Goal: Answer question/provide support: Share knowledge or assist other users

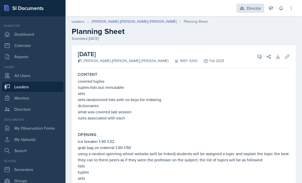
click at [245, 10] on div "Director" at bounding box center [250, 8] width 28 height 9
click at [206, 120] on p "rules associated with each" at bounding box center [184, 118] width 212 height 6
click at [27, 89] on link "Leaders" at bounding box center [32, 87] width 61 height 10
select select "a8c40de0-d7eb-4f82-90ee-ac0c6ce45f71"
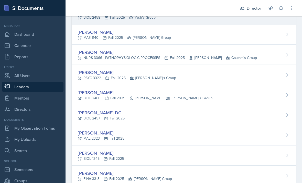
scroll to position [103, 0]
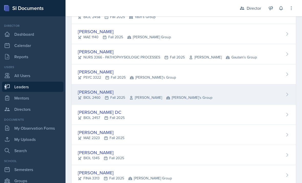
click at [102, 96] on div "BIOL 2460 Fall 2025 Whitney Tholen Robin's Group" at bounding box center [145, 97] width 135 height 5
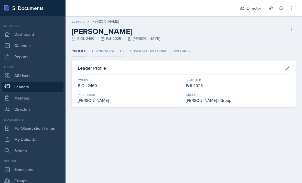
click at [115, 56] on li "Planning Sheets" at bounding box center [107, 52] width 31 height 10
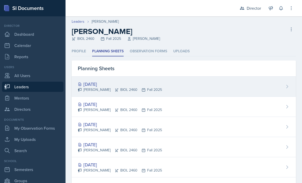
click at [114, 81] on div "[DATE]" at bounding box center [120, 84] width 84 height 7
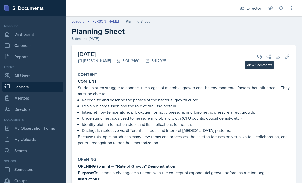
click at [260, 57] on icon at bounding box center [260, 57] width 4 height 4
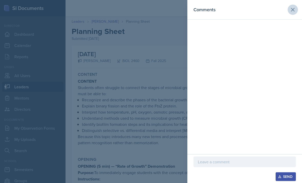
click at [296, 10] on button at bounding box center [293, 10] width 10 height 10
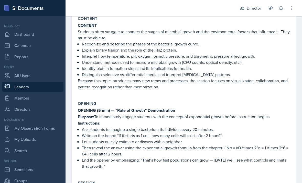
scroll to position [59, 0]
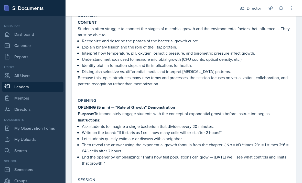
click at [36, 90] on link "Leaders" at bounding box center [32, 87] width 61 height 10
select select "a8c40de0-d7eb-4f82-90ee-ac0c6ce45f71"
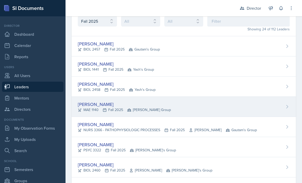
scroll to position [39, 0]
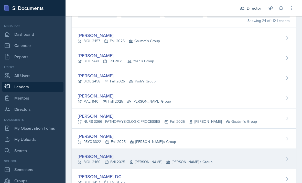
click at [123, 159] on div "[PERSON_NAME]" at bounding box center [145, 156] width 135 height 7
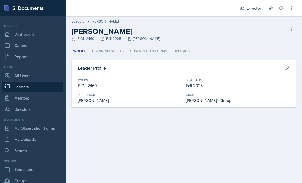
click at [118, 54] on li "Planning Sheets" at bounding box center [107, 52] width 31 height 10
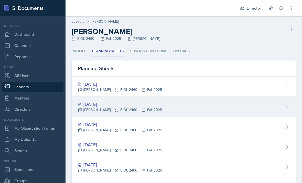
click at [128, 108] on div "Tiana Campbell BIOL 2460 Fall 2025" at bounding box center [120, 109] width 84 height 5
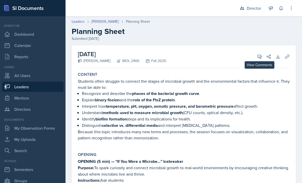
click at [259, 57] on icon at bounding box center [259, 56] width 5 height 5
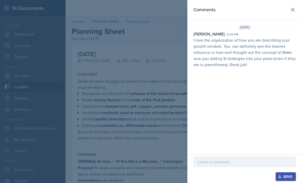
click at [299, 16] on header "Comments" at bounding box center [244, 10] width 115 height 20
click at [293, 10] on icon at bounding box center [292, 9] width 3 height 3
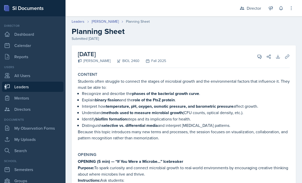
click at [109, 25] on div "Leaders Tiana Campbell Planning Sheet Planning Sheet Submitted Oct 9th, 2025" at bounding box center [183, 30] width 236 height 23
click at [109, 23] on link "[PERSON_NAME]" at bounding box center [105, 21] width 27 height 5
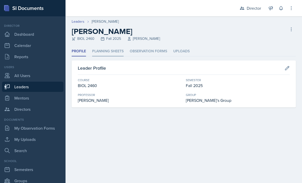
click at [108, 53] on li "Planning Sheets" at bounding box center [107, 52] width 31 height 10
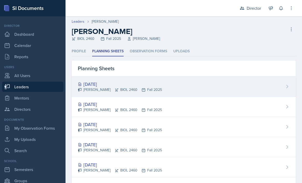
click at [103, 92] on div "Tiana Campbell BIOL 2460 Fall 2025" at bounding box center [120, 89] width 84 height 5
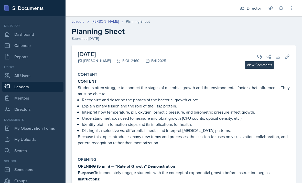
click at [262, 56] on span at bounding box center [261, 55] width 3 height 3
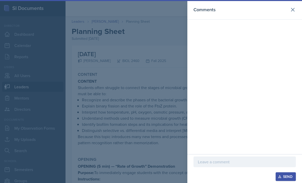
click at [223, 155] on div "Send" at bounding box center [244, 169] width 115 height 29
click at [227, 159] on p at bounding box center [245, 162] width 94 height 6
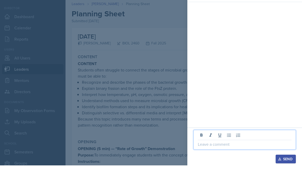
scroll to position [15, 0]
click at [158, 142] on div at bounding box center [151, 91] width 302 height 183
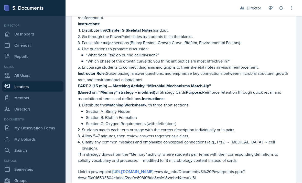
scroll to position [241, 0]
click at [135, 169] on link "https://mavsuta-my.sharepoint.com/:p:/r/personal/tec0078" at bounding box center [132, 172] width 41 height 6
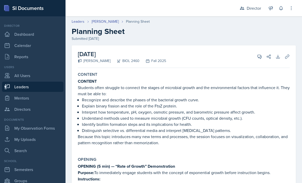
scroll to position [0, 0]
click at [256, 52] on button "View Comments" at bounding box center [259, 56] width 9 height 9
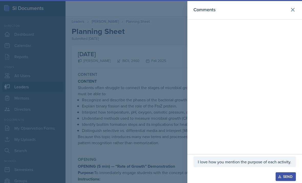
click at [288, 157] on div "I love how you mention the purpose of each activity." at bounding box center [244, 162] width 102 height 11
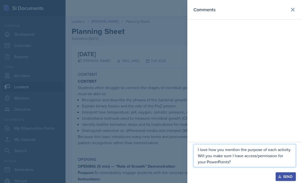
click at [168, 137] on div at bounding box center [151, 91] width 302 height 183
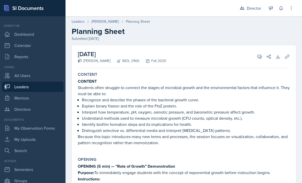
scroll to position [0, 0]
click at [260, 55] on icon at bounding box center [260, 57] width 4 height 4
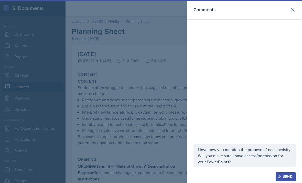
click at [240, 165] on p "I love how you mention the purpose of each activity. Will you make sure I have …" at bounding box center [245, 156] width 94 height 18
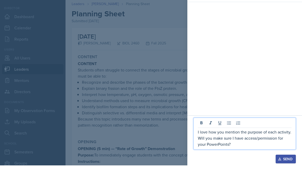
scroll to position [15, 0]
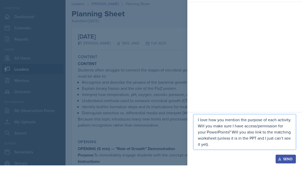
click at [122, 127] on div at bounding box center [151, 91] width 302 height 183
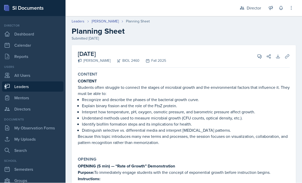
scroll to position [0, 0]
click at [260, 54] on icon at bounding box center [259, 56] width 5 height 5
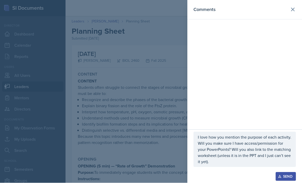
click at [232, 165] on p "I love how you mention the purpose of each activity. Will you make sure I have …" at bounding box center [245, 150] width 94 height 31
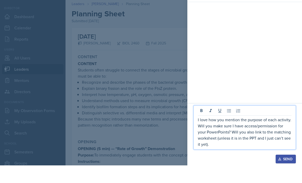
scroll to position [15, 0]
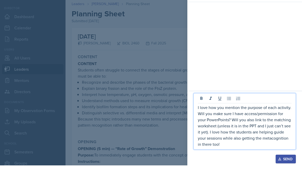
click at [256, 72] on div "Comments" at bounding box center [244, 54] width 115 height 109
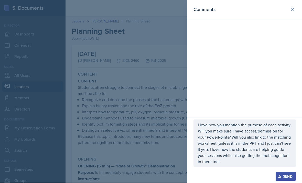
click at [153, 136] on div at bounding box center [151, 91] width 302 height 183
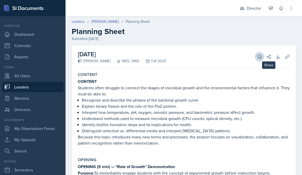
scroll to position [0, 0]
click at [260, 54] on icon at bounding box center [259, 56] width 5 height 5
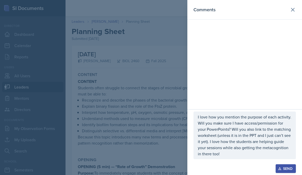
click at [241, 158] on div "I love how you mention the purpose of each activity. Will you make sure I have …" at bounding box center [244, 136] width 102 height 48
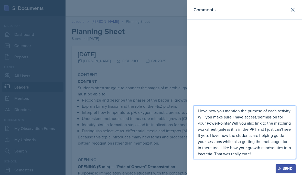
click at [116, 106] on div at bounding box center [151, 87] width 302 height 175
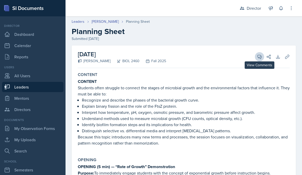
click at [262, 52] on button "View Comments" at bounding box center [259, 56] width 9 height 9
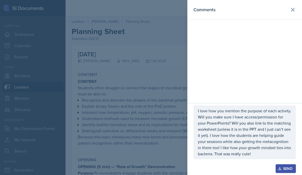
click at [286, 169] on div "Send" at bounding box center [286, 169] width 14 height 4
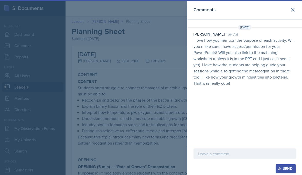
scroll to position [23, 0]
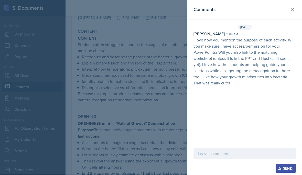
click at [130, 105] on div at bounding box center [151, 87] width 302 height 175
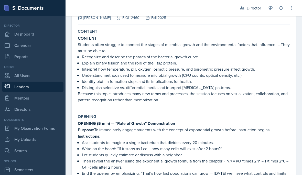
click at [46, 82] on link "Leaders" at bounding box center [32, 87] width 61 height 10
select select "a8c40de0-d7eb-4f82-90ee-ac0c6ce45f71"
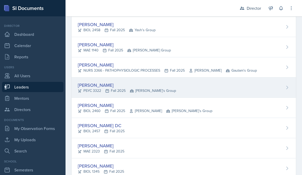
scroll to position [111, 0]
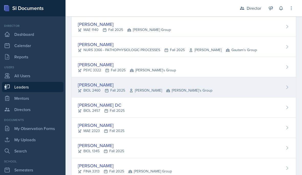
click at [160, 91] on div "BIOL 2460 Fall 2025 Whitney Tholen Robin's Group" at bounding box center [145, 90] width 135 height 5
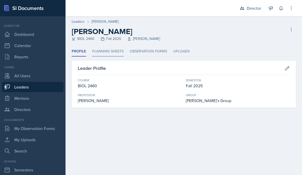
click at [104, 56] on li "Planning Sheets" at bounding box center [107, 52] width 31 height 10
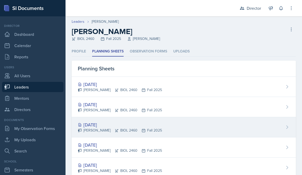
click at [108, 122] on div "Oct 6th, 2025" at bounding box center [120, 124] width 84 height 7
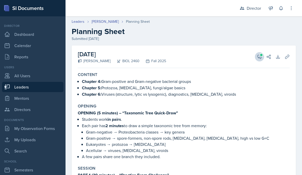
click at [256, 56] on button "View Comments" at bounding box center [259, 56] width 9 height 9
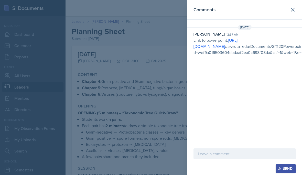
click at [256, 115] on div "Comments Oct 6th, 2025 Tiana Campbell 12:37 am Link to powerpoint: https://mavs…" at bounding box center [244, 73] width 115 height 146
click at [166, 106] on div at bounding box center [151, 87] width 302 height 175
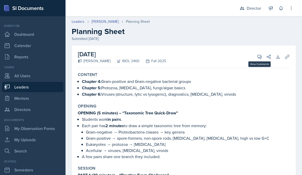
click at [260, 57] on icon at bounding box center [260, 57] width 4 height 4
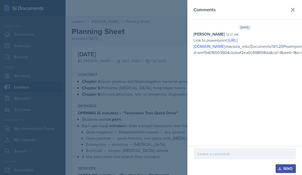
click at [239, 150] on div at bounding box center [244, 153] width 102 height 11
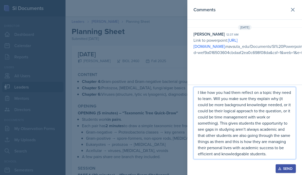
click at [165, 128] on div at bounding box center [151, 87] width 302 height 175
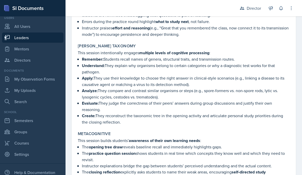
scroll to position [465, 0]
click at [294, 10] on button at bounding box center [291, 8] width 9 height 9
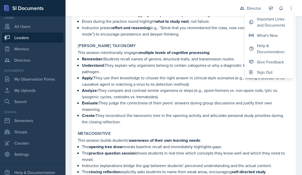
click at [216, 59] on p "Remember: Students recall names of genera, structural traits, and transmission …" at bounding box center [186, 59] width 208 height 6
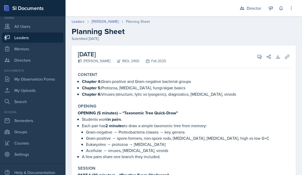
scroll to position [0, 0]
click at [258, 54] on icon at bounding box center [259, 56] width 5 height 5
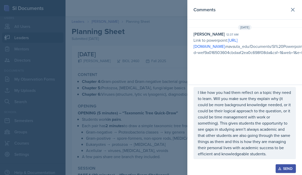
click at [273, 155] on p "I like how you had them reflect on a topic they need to learn. Will you make su…" at bounding box center [245, 123] width 94 height 68
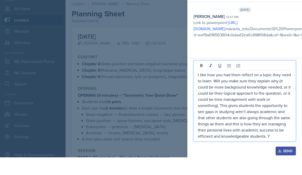
scroll to position [23, 0]
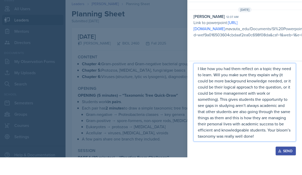
click at [161, 129] on div at bounding box center [151, 87] width 302 height 175
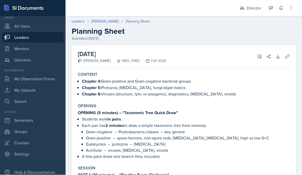
scroll to position [0, 0]
click at [259, 54] on icon at bounding box center [259, 56] width 5 height 5
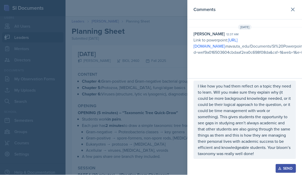
click at [260, 147] on p "I like how you had them reflect on a topic they need to learn. Will you make su…" at bounding box center [245, 120] width 94 height 74
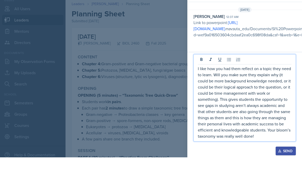
scroll to position [23, 0]
click at [273, 138] on p "I like how you had them reflect on a topic they need to learn. Will you make su…" at bounding box center [245, 120] width 94 height 74
click at [281, 164] on button "Send" at bounding box center [286, 168] width 20 height 9
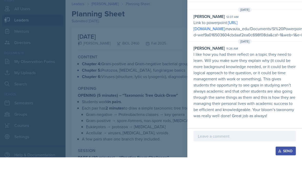
scroll to position [68, 0]
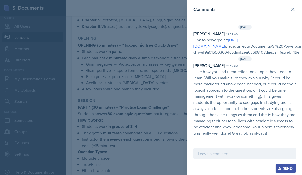
click at [134, 116] on div at bounding box center [151, 87] width 302 height 175
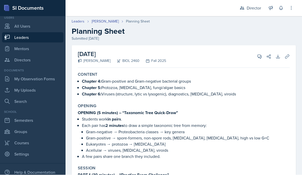
scroll to position [0, 0]
click at [14, 37] on link "Leaders" at bounding box center [32, 37] width 61 height 10
select select "a8c40de0-d7eb-4f82-90ee-ac0c6ce45f71"
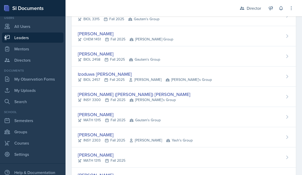
scroll to position [344, 0]
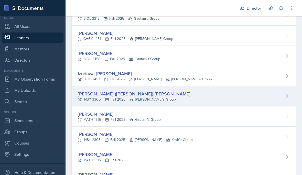
click at [130, 91] on div "Lee (Joseph) Overton" at bounding box center [134, 93] width 113 height 7
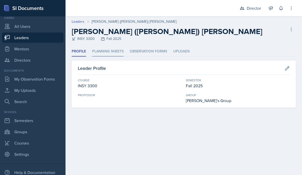
click at [116, 52] on li "Planning Sheets" at bounding box center [107, 52] width 31 height 10
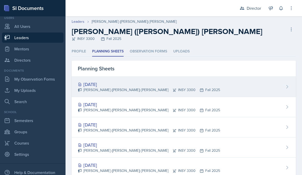
click at [205, 91] on div "Oct 9th, 2025 Lee (Joseph) Overton INSY 3300 Fall 2025" at bounding box center [184, 87] width 224 height 20
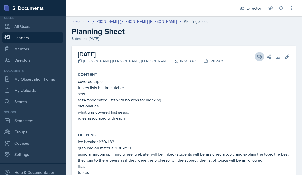
click at [259, 52] on button "View Comments" at bounding box center [259, 56] width 9 height 9
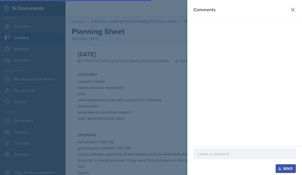
click at [288, 13] on div "Comments" at bounding box center [244, 9] width 102 height 7
click at [285, 16] on header "Comments" at bounding box center [244, 10] width 115 height 20
click at [294, 11] on icon at bounding box center [292, 9] width 3 height 3
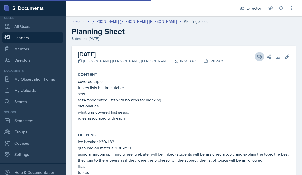
click at [259, 54] on icon at bounding box center [259, 56] width 5 height 5
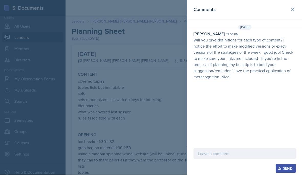
click at [299, 6] on header "Comments" at bounding box center [244, 10] width 115 height 20
click at [293, 6] on button at bounding box center [293, 10] width 10 height 10
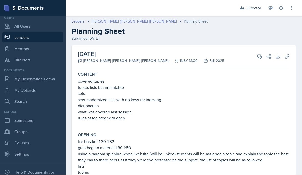
click at [111, 20] on link "Lee (Joseph) Overton" at bounding box center [134, 21] width 85 height 5
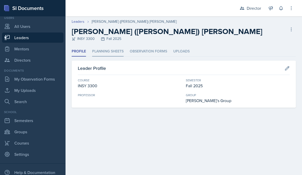
click at [111, 56] on li "Planning Sheets" at bounding box center [107, 52] width 31 height 10
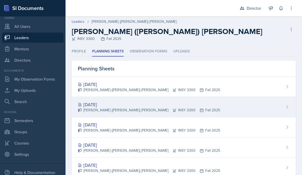
click at [175, 103] on div "Oct 7th, 2025 Lee (Joseph) Overton INSY 3300 Fall 2025" at bounding box center [184, 107] width 224 height 20
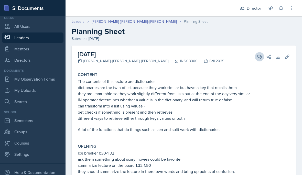
click at [258, 56] on icon at bounding box center [260, 57] width 4 height 4
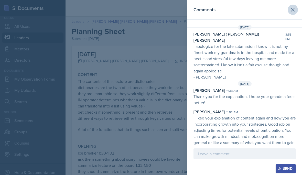
click at [293, 11] on icon at bounding box center [293, 10] width 6 height 6
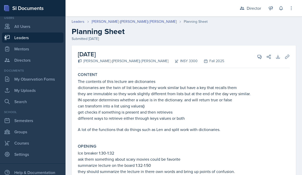
click at [14, 40] on link "Leaders" at bounding box center [32, 37] width 61 height 10
select select "a8c40de0-d7eb-4f82-90ee-ac0c6ce45f71"
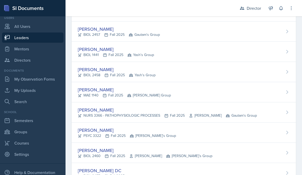
scroll to position [51, 0]
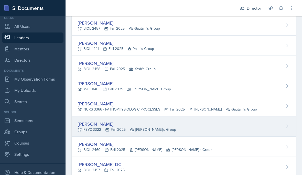
click at [157, 135] on div "Troy Broome PSYC 3322 Fall 2025 Robin's Group" at bounding box center [184, 126] width 224 height 20
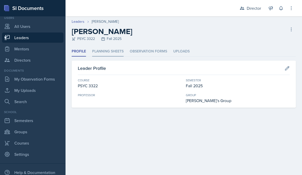
click at [123, 54] on li "Planning Sheets" at bounding box center [107, 52] width 31 height 10
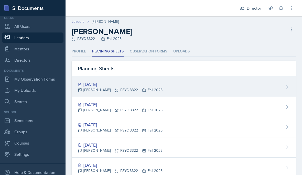
click at [159, 87] on div "Oct 14th, 2025 Troy Broome PSYC 3322 Fall 2025" at bounding box center [184, 87] width 224 height 20
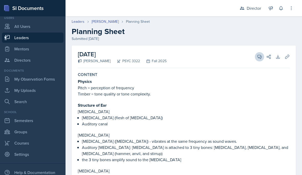
click at [256, 59] on button "View Comments" at bounding box center [259, 56] width 9 height 9
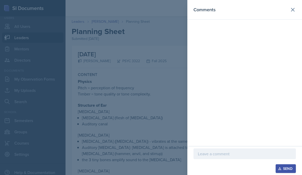
click at [301, 12] on header "Comments" at bounding box center [244, 10] width 115 height 20
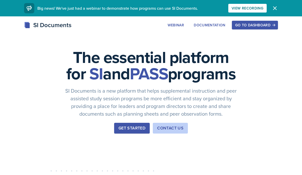
click at [241, 26] on div "Go to Dashboard" at bounding box center [254, 25] width 39 height 4
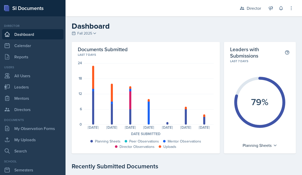
click at [35, 92] on div "Users All Users Leaders Mentors Directors" at bounding box center [32, 90] width 61 height 50
click at [42, 91] on link "Leaders" at bounding box center [32, 87] width 61 height 10
select select "a8c40de0-d7eb-4f82-90ee-ac0c6ce45f71"
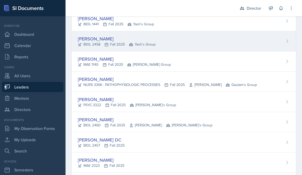
scroll to position [76, 0]
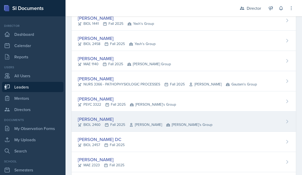
click at [111, 118] on div "[PERSON_NAME]" at bounding box center [145, 119] width 135 height 7
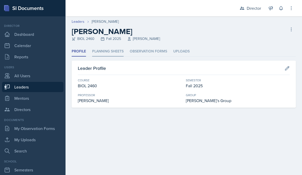
click at [116, 51] on li "Planning Sheets" at bounding box center [107, 52] width 31 height 10
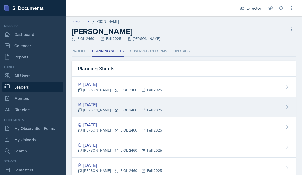
click at [110, 105] on div "[DATE]" at bounding box center [120, 104] width 84 height 7
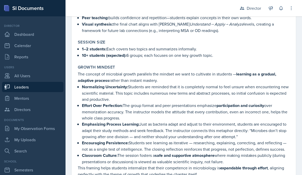
scroll to position [522, 0]
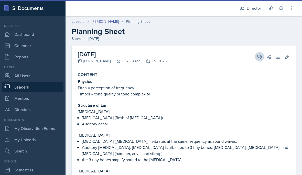
click at [259, 56] on icon at bounding box center [259, 56] width 5 height 5
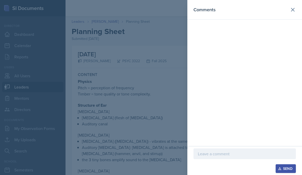
click at [87, 106] on div at bounding box center [151, 87] width 302 height 175
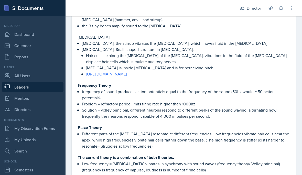
scroll to position [134, 0]
click at [127, 75] on link "https://www.youtube.com/watch?v=WeQluId1hnQ&t=7s" at bounding box center [106, 74] width 41 height 6
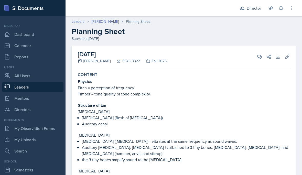
scroll to position [0, 0]
click at [259, 58] on icon at bounding box center [260, 57] width 4 height 4
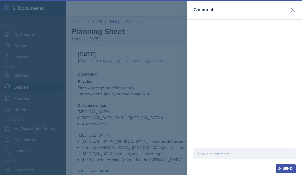
click at [212, 155] on p at bounding box center [245, 154] width 94 height 6
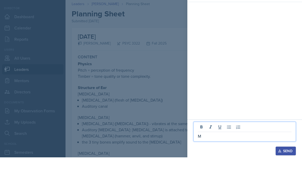
scroll to position [23, 0]
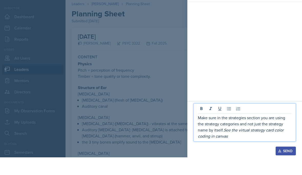
click at [126, 127] on div at bounding box center [151, 87] width 302 height 175
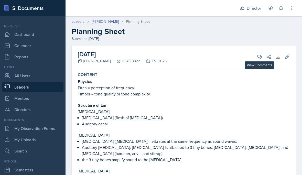
click at [258, 58] on icon at bounding box center [260, 57] width 4 height 4
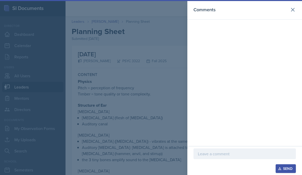
click at [241, 161] on div at bounding box center [244, 161] width 102 height 5
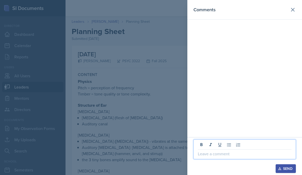
drag, startPoint x: 238, startPoint y: 152, endPoint x: 238, endPoint y: 193, distance: 40.7
click at [238, 152] on div "Send" at bounding box center [244, 156] width 115 height 38
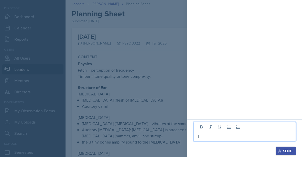
scroll to position [23, 0]
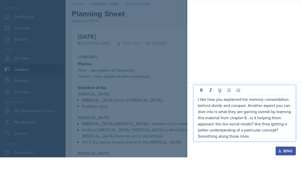
click at [135, 125] on div at bounding box center [151, 87] width 302 height 175
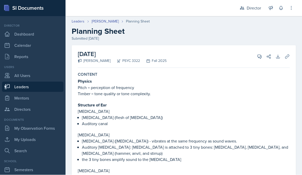
scroll to position [0, 0]
click at [260, 54] on icon at bounding box center [259, 56] width 5 height 5
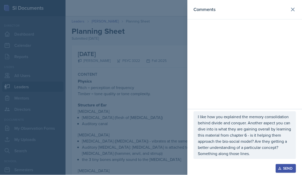
click at [256, 152] on p "I like how you explained the memory consolidation behind divide and conquer. An…" at bounding box center [245, 135] width 94 height 43
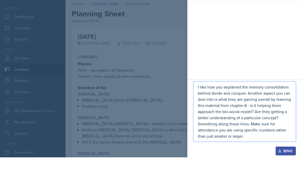
click at [151, 114] on div at bounding box center [151, 87] width 302 height 175
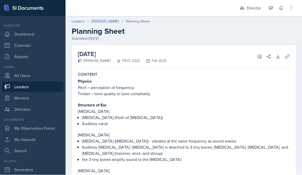
click at [251, 46] on div "October 14th, 2025 Troy Broome PSYC 3322 Fall 2025 View Comments Comments I lik…" at bounding box center [184, 57] width 212 height 23
click at [256, 52] on button "View Comments" at bounding box center [259, 56] width 9 height 9
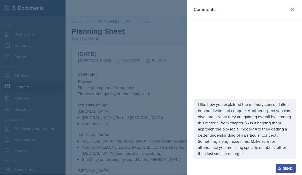
click at [250, 154] on p "I like how you explained the memory consolidation behind divide and conquer. An…" at bounding box center [245, 129] width 94 height 55
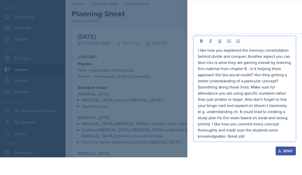
click at [228, 75] on p "I like how you explained the memory consolidation behind divide and conquer. An…" at bounding box center [245, 111] width 94 height 92
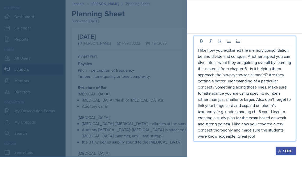
click at [283, 164] on button "Send" at bounding box center [286, 168] width 20 height 9
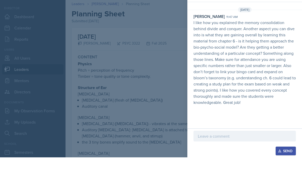
scroll to position [86, 0]
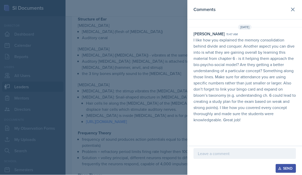
click at [154, 107] on div at bounding box center [151, 87] width 302 height 175
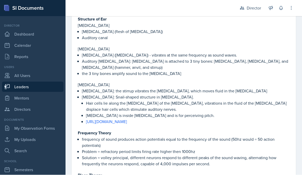
click at [233, 23] on p "Outer ear" at bounding box center [184, 26] width 212 height 6
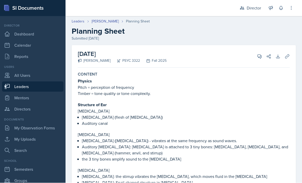
scroll to position [0, 0]
click at [103, 19] on link "Troy Broome" at bounding box center [105, 21] width 27 height 5
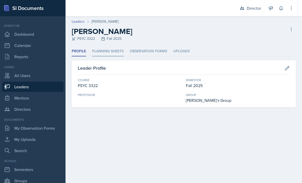
click at [105, 53] on li "Planning Sheets" at bounding box center [107, 52] width 31 height 10
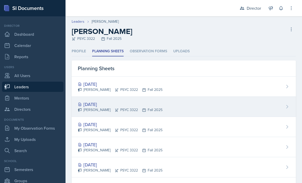
click at [175, 106] on div "Oct 9th, 2025 Troy Broome PSYC 3322 Fall 2025" at bounding box center [184, 107] width 224 height 20
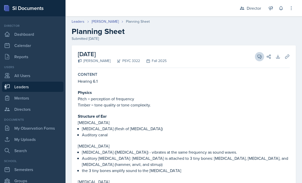
click at [261, 56] on icon at bounding box center [260, 57] width 4 height 4
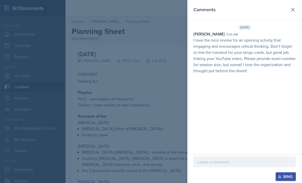
click at [294, 23] on div "Comments Oct 9th, 2025 Robin Willis 11:55 am I love the nice review for an open…" at bounding box center [244, 77] width 115 height 155
click at [292, 23] on div "Comments Oct 9th, 2025 Robin Willis 11:55 am I love the nice review for an open…" at bounding box center [244, 77] width 115 height 155
click at [293, 25] on div "Oct 9th, 2025" at bounding box center [244, 27] width 115 height 5
click at [295, 23] on div "Comments Oct 9th, 2025 Robin Willis 11:55 am I love the nice review for an open…" at bounding box center [244, 77] width 115 height 155
click at [156, 116] on div at bounding box center [151, 91] width 302 height 183
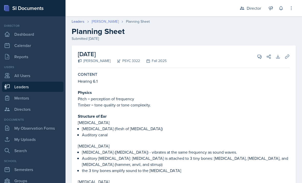
click at [107, 21] on link "Troy Broome" at bounding box center [105, 21] width 27 height 5
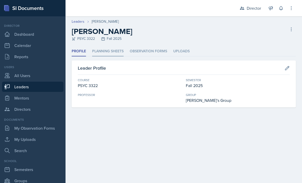
click at [114, 55] on li "Planning Sheets" at bounding box center [107, 52] width 31 height 10
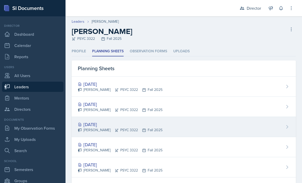
click at [185, 125] on div "Oct 7th, 2025 Troy Broome PSYC 3322 Fall 2025" at bounding box center [184, 127] width 224 height 20
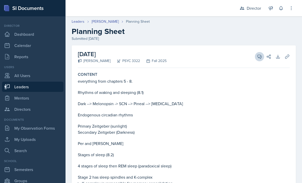
click at [261, 58] on icon at bounding box center [259, 56] width 5 height 5
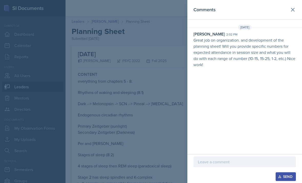
click at [291, 20] on div "Comments Oct 7th, 2025 Robin Willis 2:02 pm Great job on organization. and deve…" at bounding box center [244, 77] width 115 height 155
click at [297, 26] on div "Oct 7th, 2025" at bounding box center [244, 27] width 115 height 5
click at [294, 24] on div "Comments Oct 7th, 2025 Robin Willis 2:02 pm Great job on organization. and deve…" at bounding box center [244, 77] width 115 height 155
click at [157, 96] on div at bounding box center [151, 91] width 302 height 183
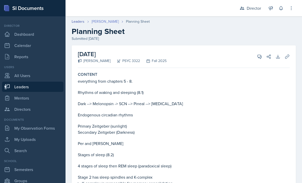
click at [96, 24] on link "Troy Broome" at bounding box center [105, 21] width 27 height 5
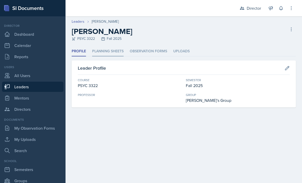
click at [105, 56] on li "Planning Sheets" at bounding box center [107, 52] width 31 height 10
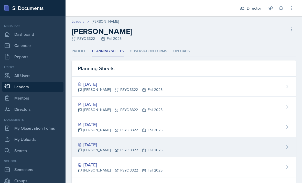
click at [129, 144] on div "Oct 2nd, 2025" at bounding box center [120, 144] width 85 height 7
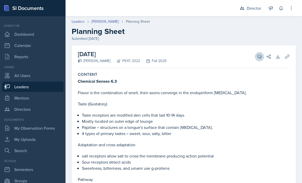
click at [258, 55] on icon at bounding box center [259, 56] width 5 height 5
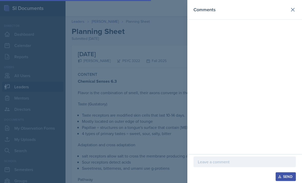
click at [291, 19] on header "Comments" at bounding box center [244, 10] width 115 height 20
click at [292, 23] on div "Comments" at bounding box center [244, 77] width 115 height 155
click at [293, 23] on div "Comments" at bounding box center [244, 77] width 115 height 155
click at [291, 29] on div "Comments" at bounding box center [244, 77] width 115 height 155
click at [293, 27] on div "Comments" at bounding box center [244, 77] width 115 height 155
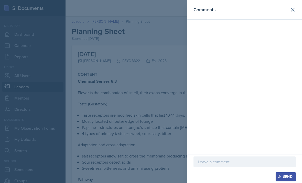
click at [161, 96] on div at bounding box center [151, 91] width 302 height 183
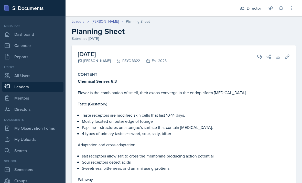
click at [38, 89] on link "Leaders" at bounding box center [32, 87] width 61 height 10
select select "a8c40de0-d7eb-4f82-90ee-ac0c6ce45f71"
